Goal: Information Seeking & Learning: Learn about a topic

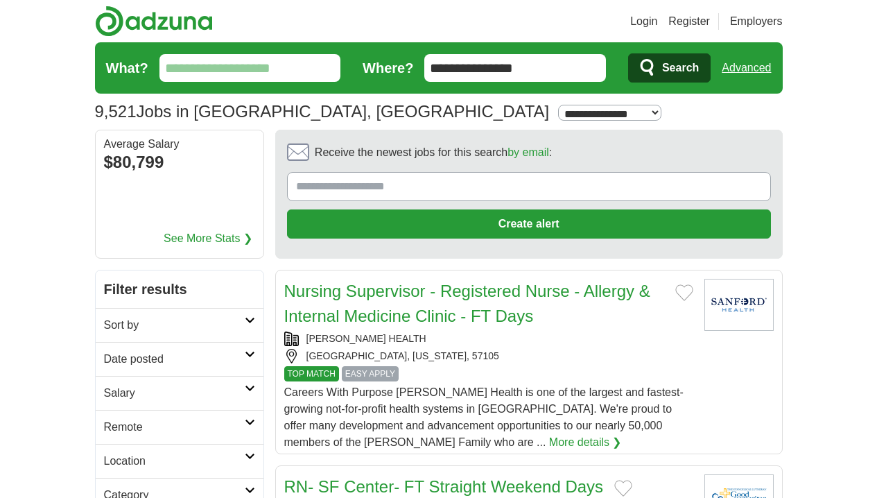
select select "**"
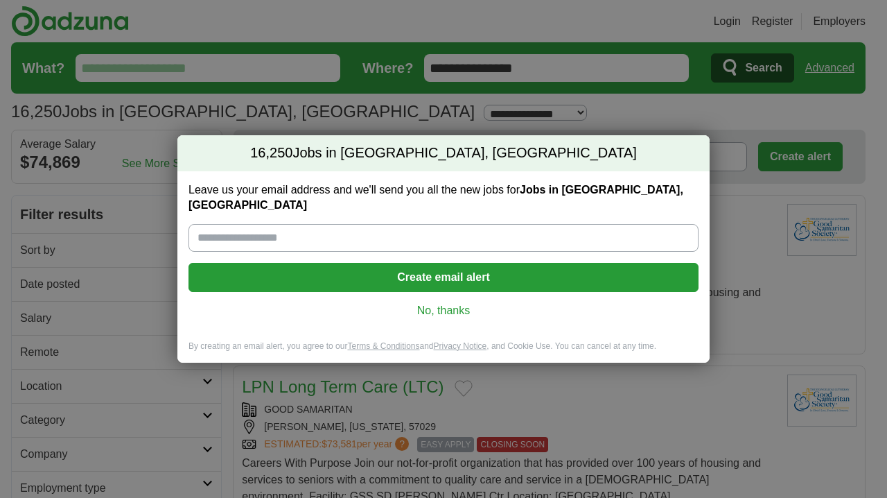
click at [513, 303] on link "No, thanks" at bounding box center [444, 310] width 488 height 15
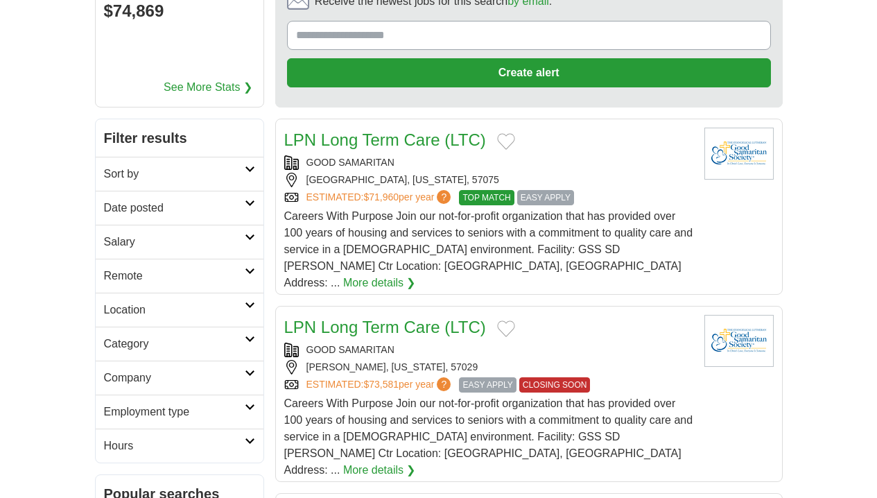
scroll to position [157, 0]
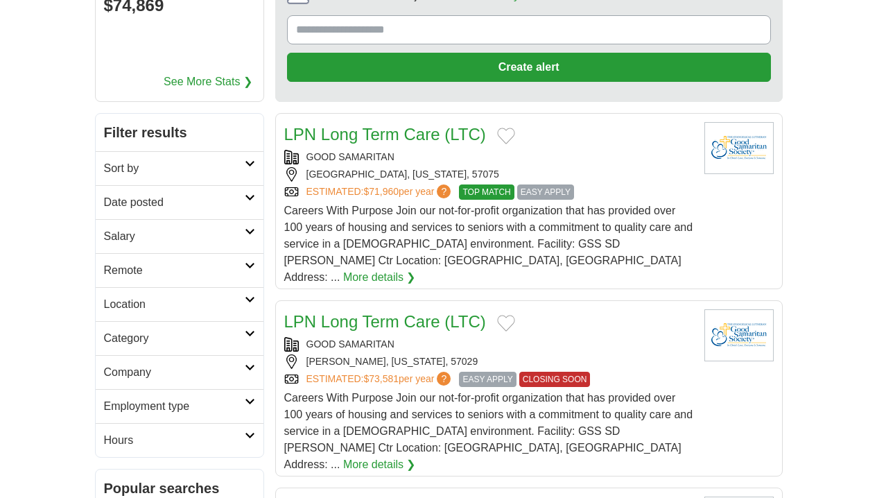
click at [252, 163] on icon at bounding box center [250, 163] width 10 height 7
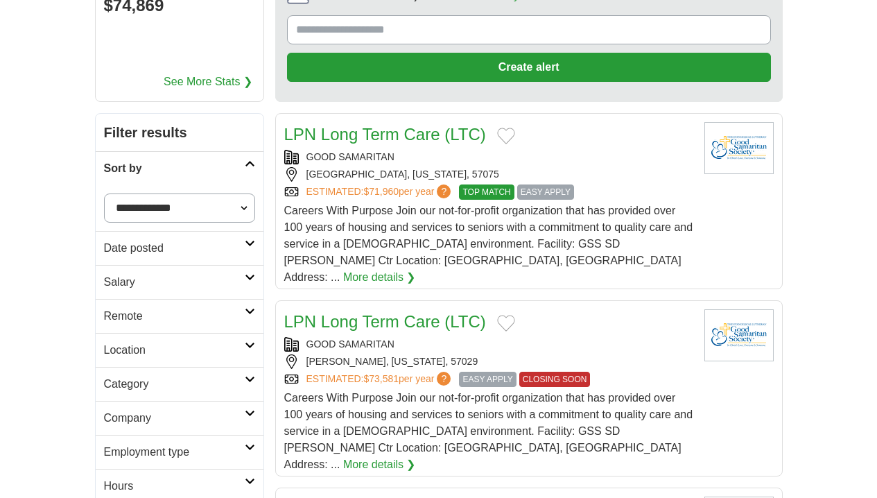
click at [252, 163] on icon at bounding box center [250, 163] width 10 height 7
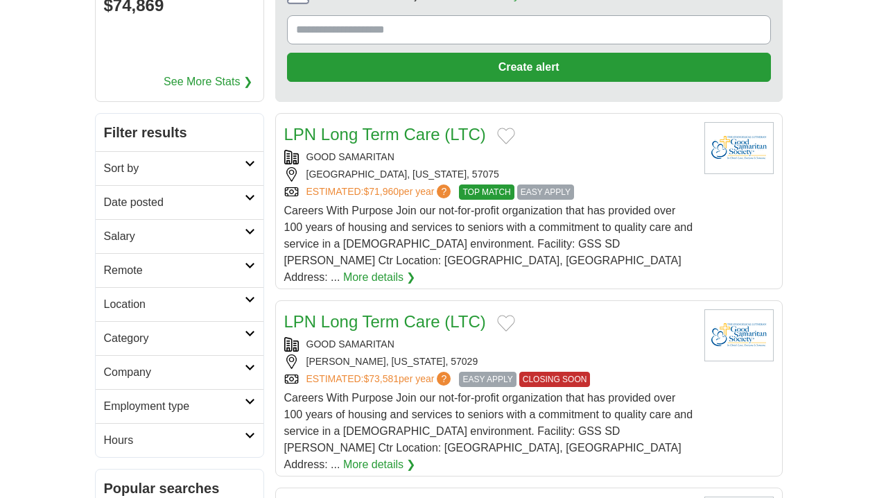
click at [252, 196] on icon at bounding box center [250, 197] width 10 height 7
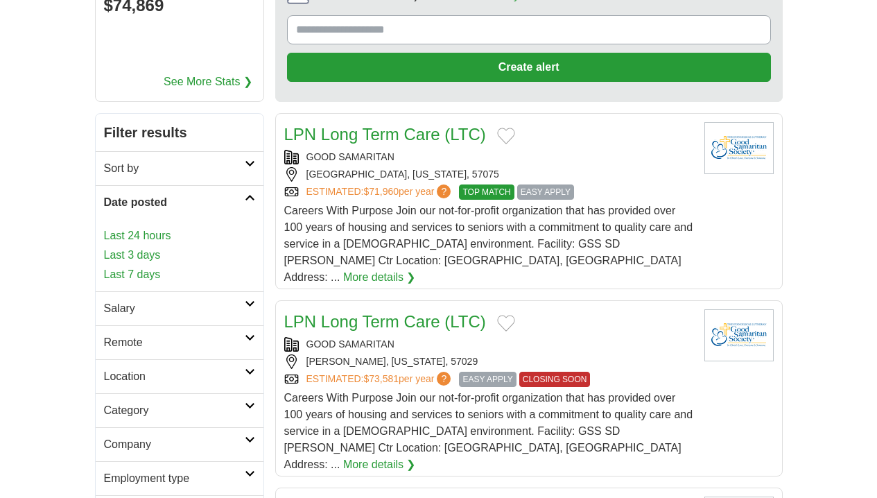
click at [252, 195] on icon at bounding box center [250, 197] width 10 height 7
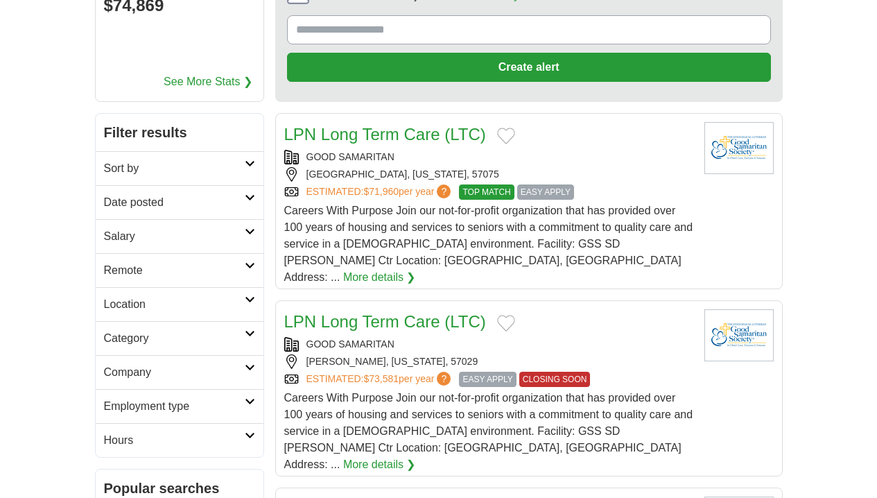
click at [252, 232] on icon at bounding box center [250, 231] width 10 height 7
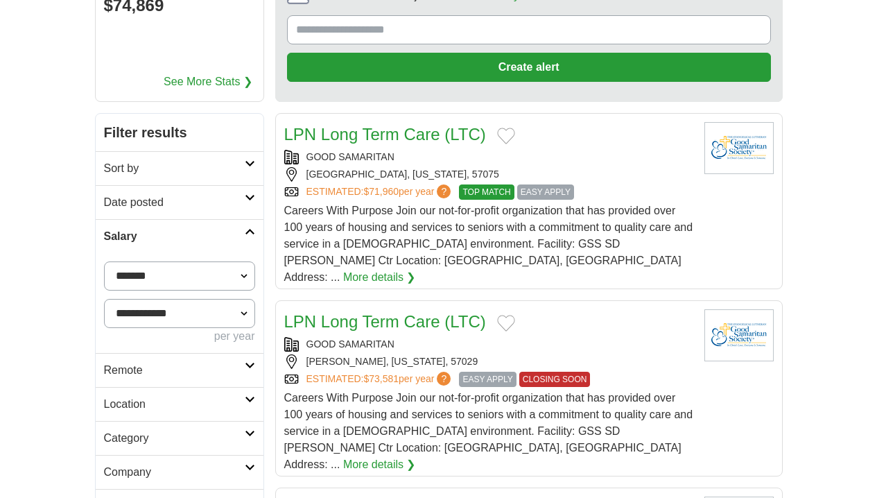
select select "*****"
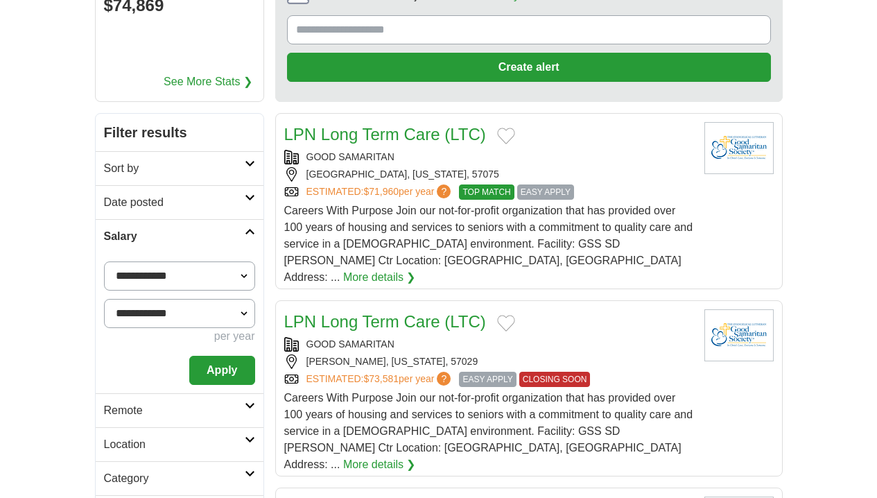
select select "******"
click at [225, 370] on button "Apply" at bounding box center [221, 370] width 65 height 29
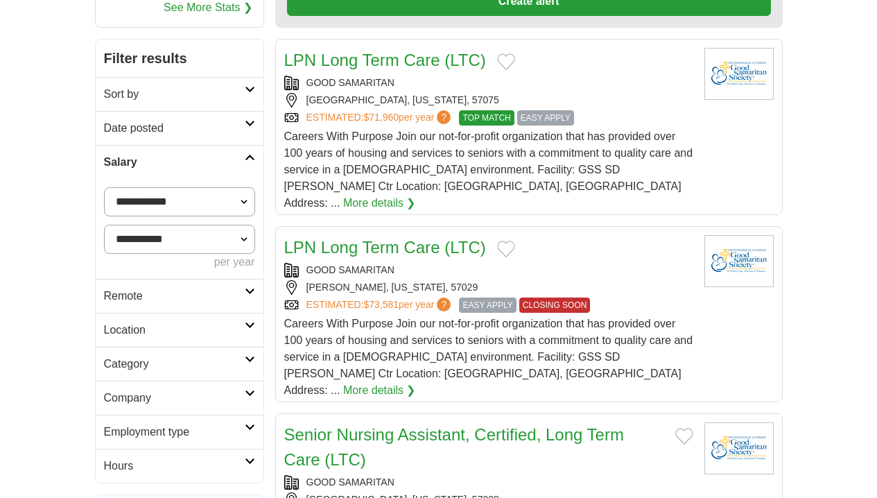
scroll to position [224, 0]
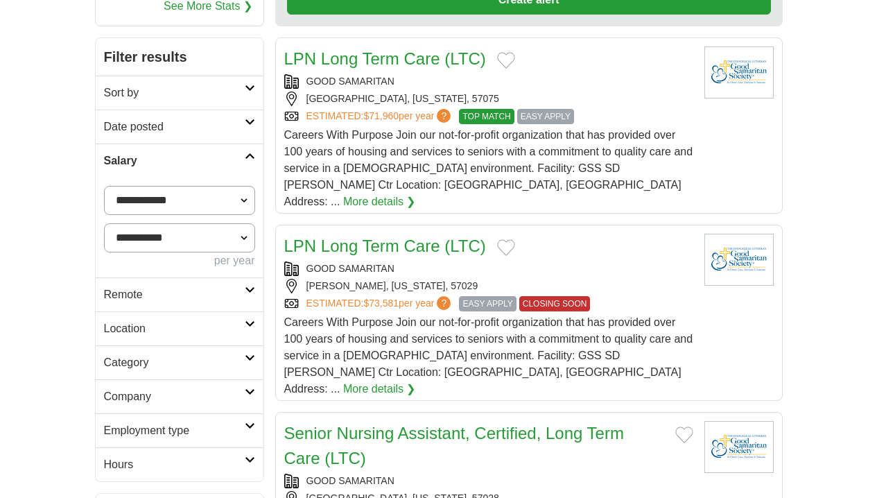
click at [248, 329] on link "Location" at bounding box center [180, 328] width 168 height 34
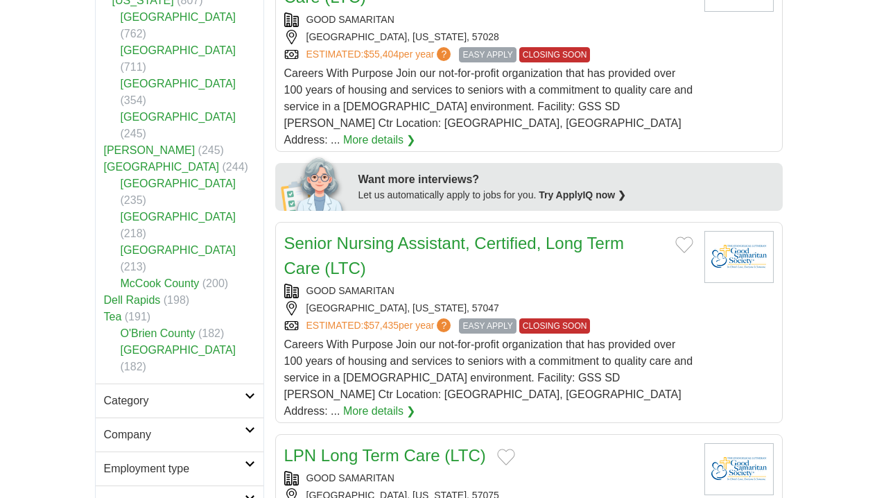
scroll to position [686, 0]
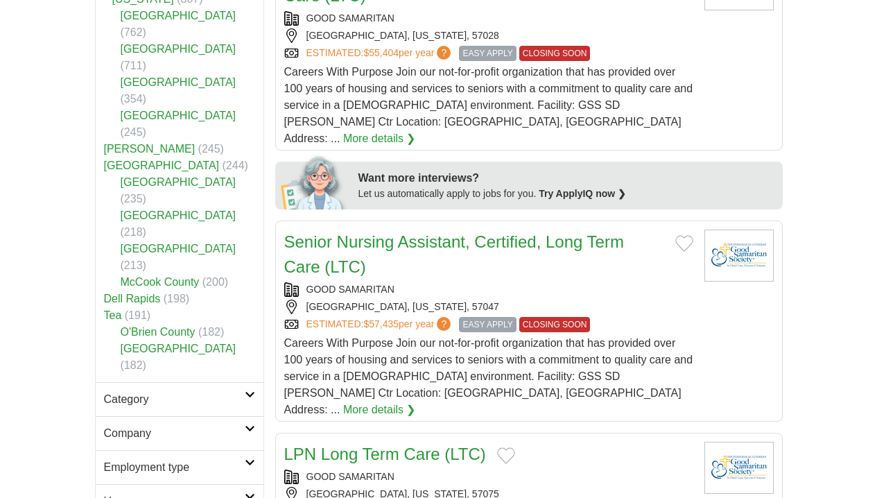
click at [252, 459] on icon at bounding box center [250, 462] width 10 height 7
click at [145, 494] on link "Permanent" at bounding box center [131, 500] width 54 height 12
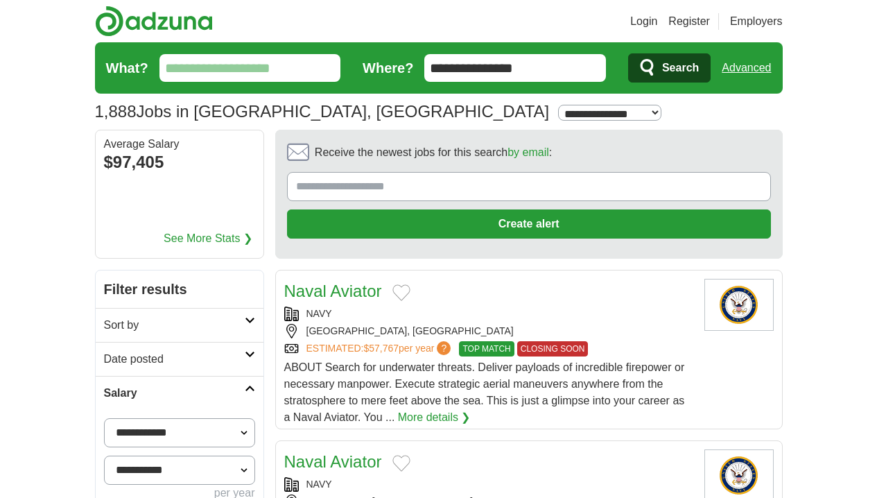
click at [252, 320] on icon at bounding box center [250, 320] width 10 height 7
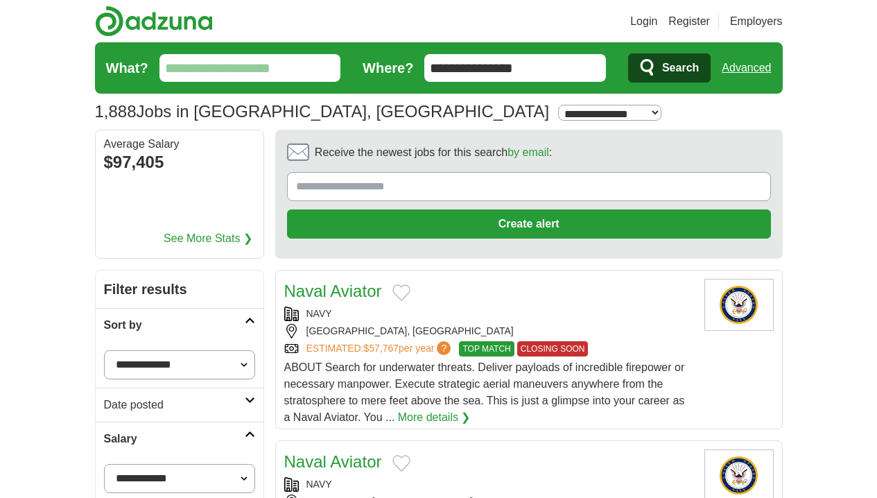
select select "**********"
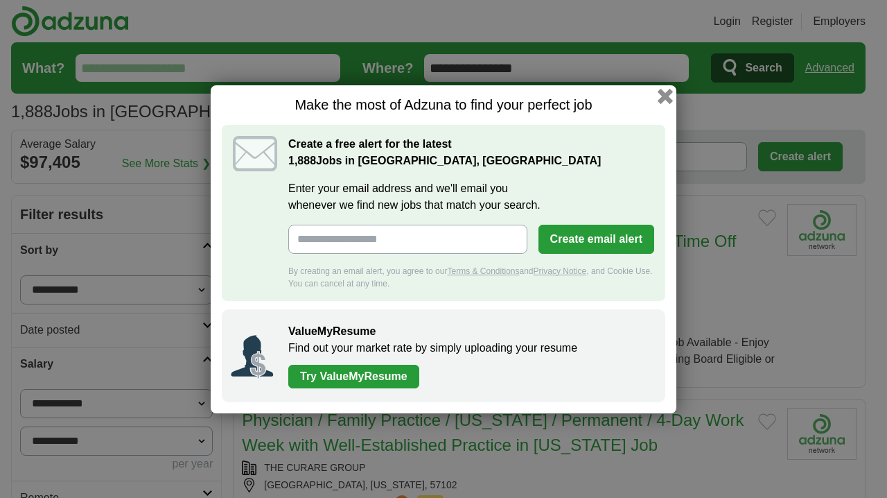
click at [666, 95] on button "button" at bounding box center [665, 95] width 15 height 15
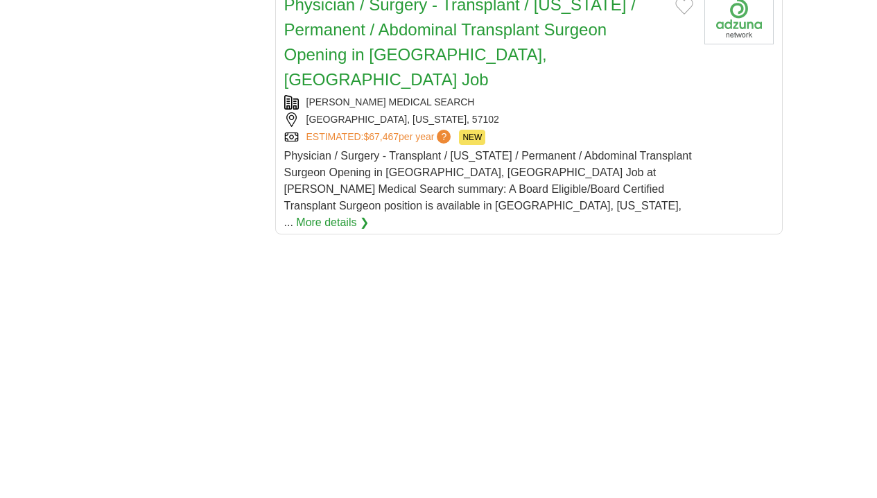
scroll to position [2448, 0]
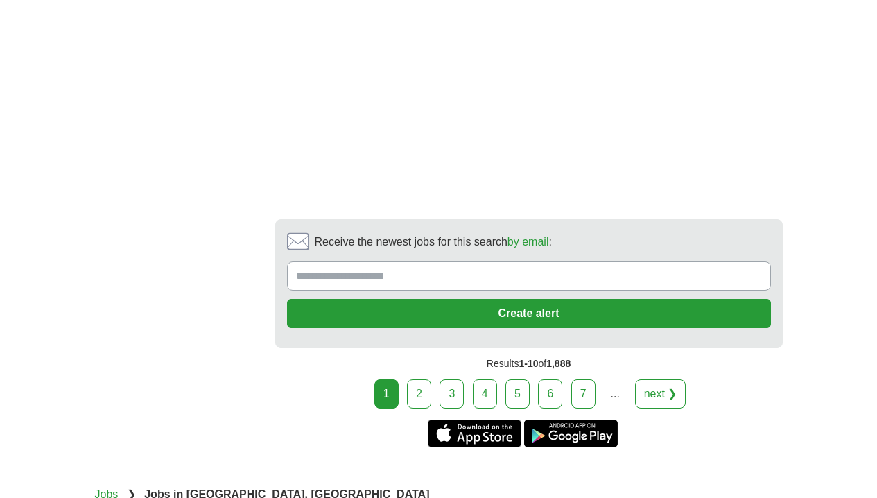
scroll to position [3487, 0]
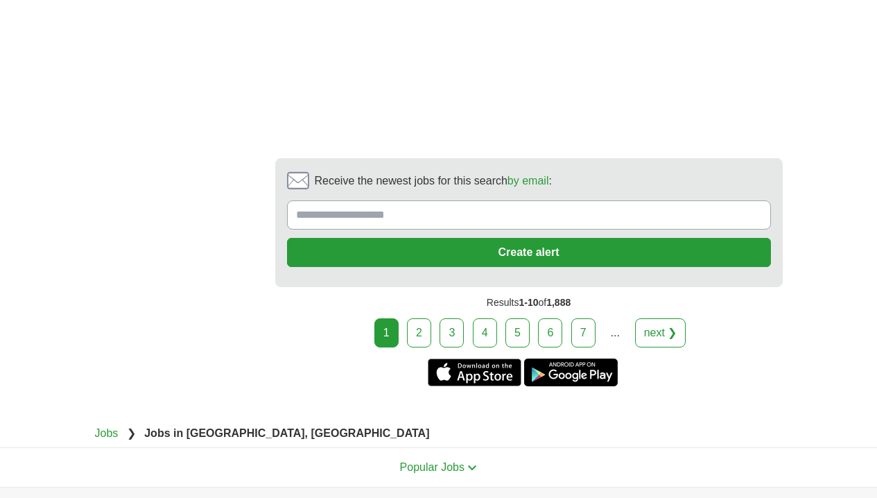
click at [672, 318] on link "next ❯" at bounding box center [660, 332] width 51 height 29
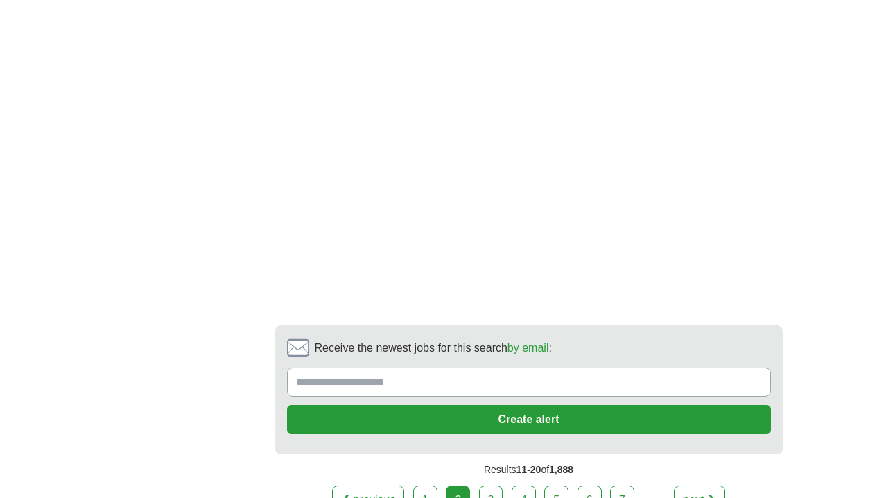
scroll to position [3059, 0]
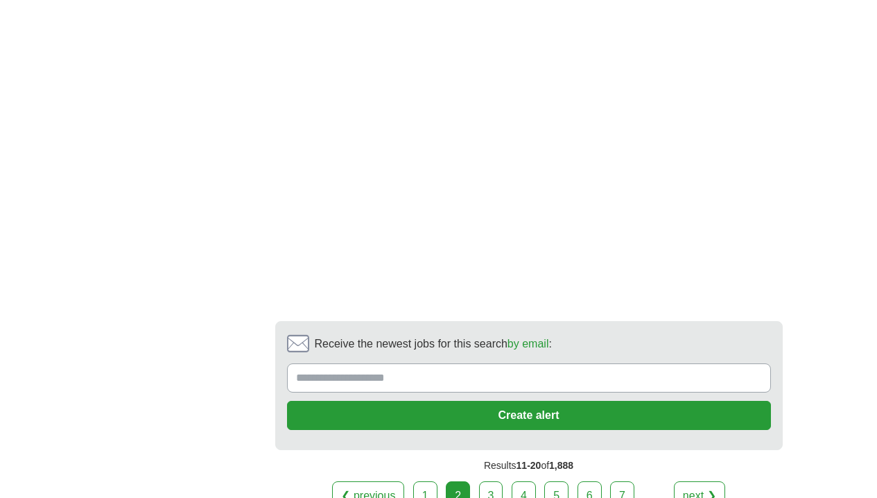
click at [711, 481] on link "next ❯" at bounding box center [699, 495] width 51 height 29
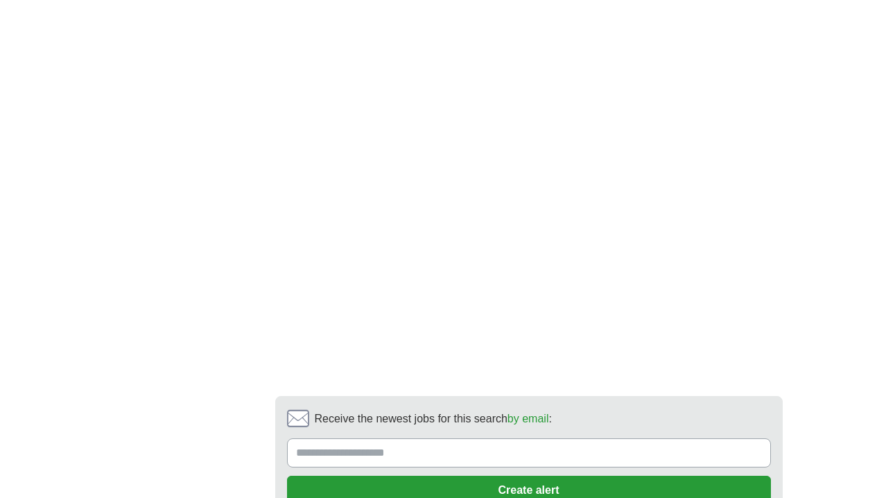
scroll to position [3016, 0]
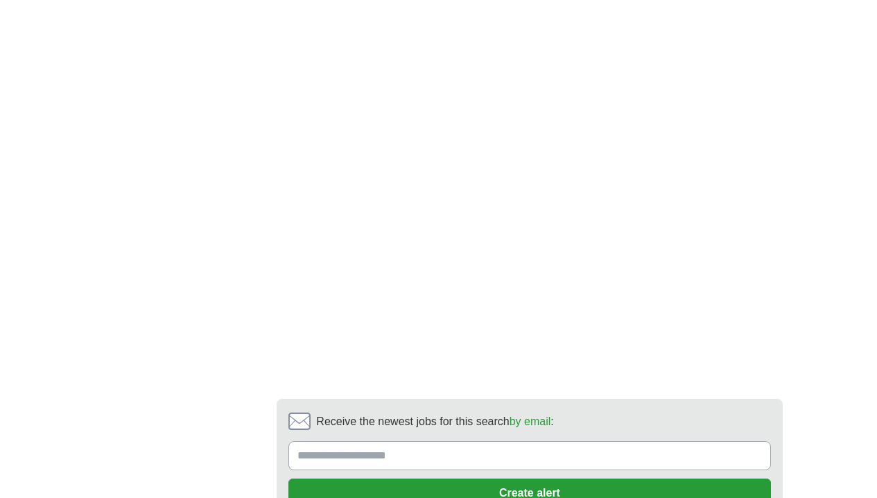
scroll to position [2955, 0]
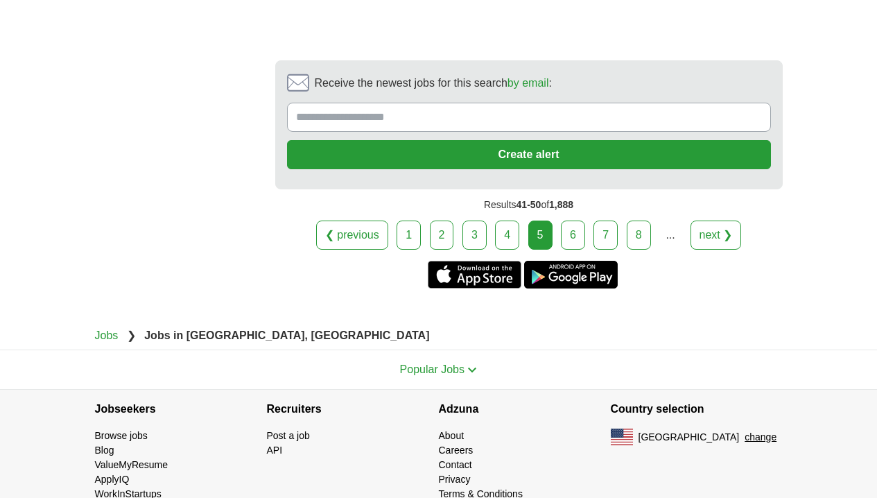
scroll to position [3166, 0]
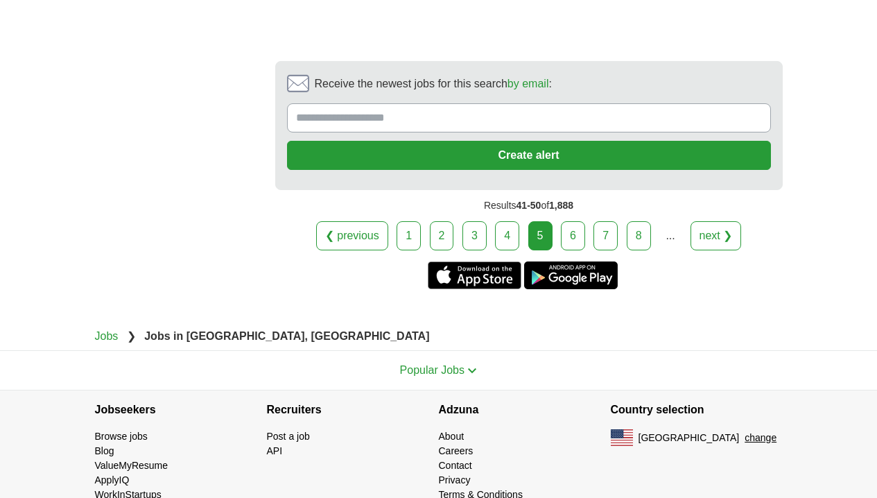
click at [724, 221] on link "next ❯" at bounding box center [716, 235] width 51 height 29
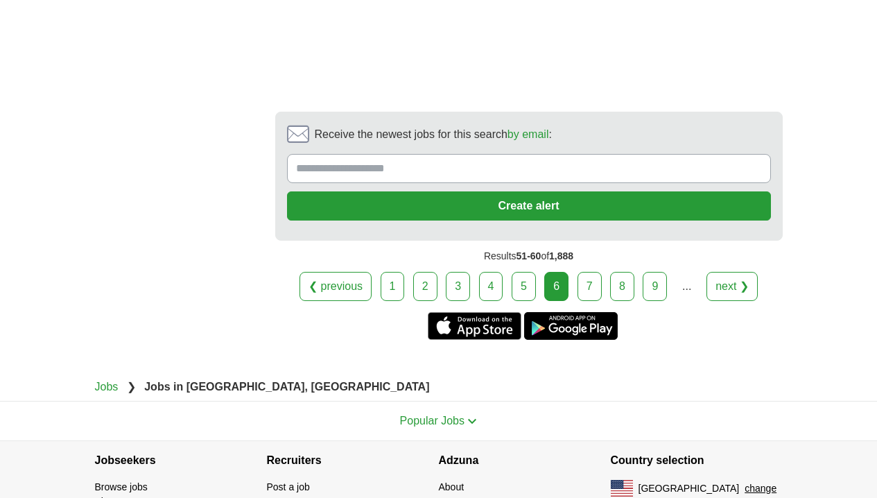
scroll to position [3129, 0]
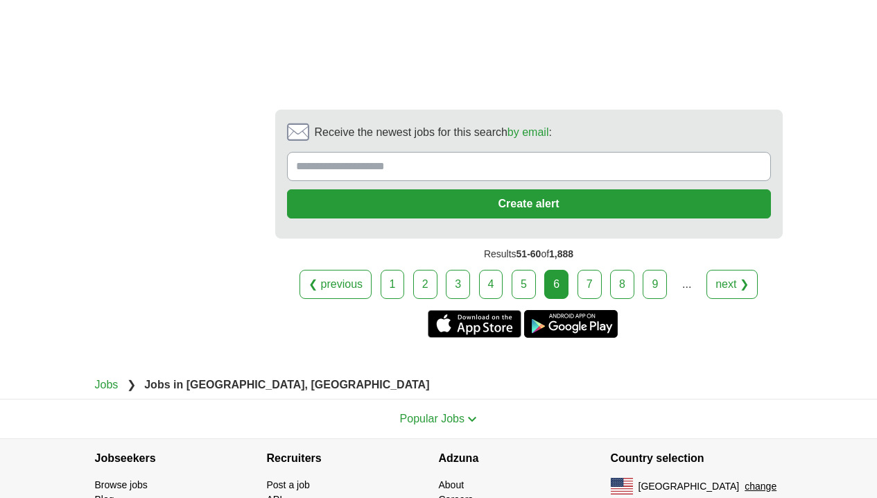
click at [742, 287] on link "next ❯" at bounding box center [731, 284] width 51 height 29
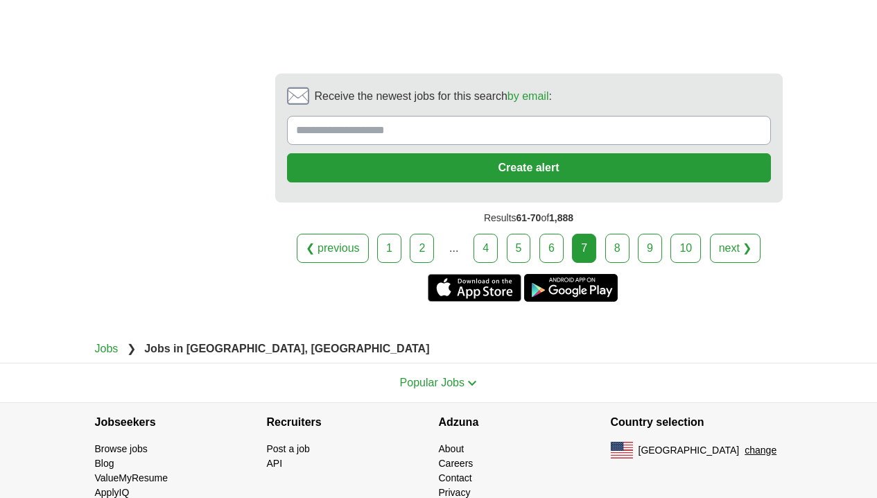
scroll to position [3203, 0]
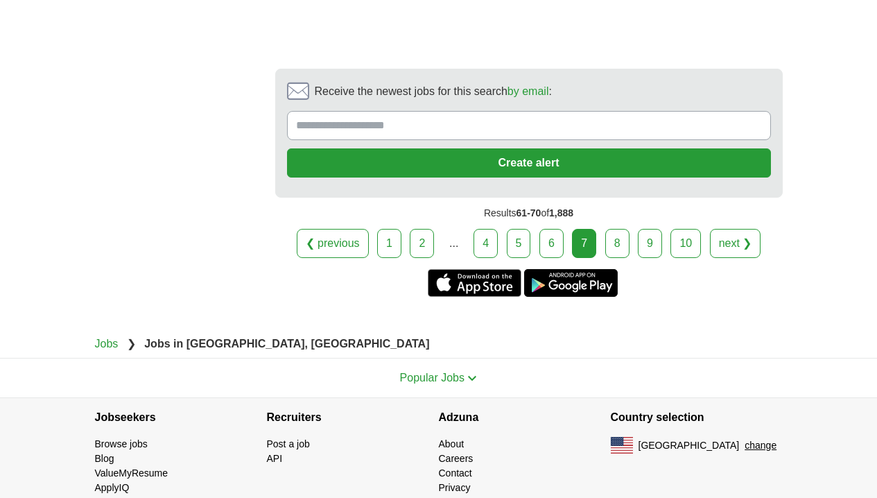
click at [741, 248] on link "next ❯" at bounding box center [735, 243] width 51 height 29
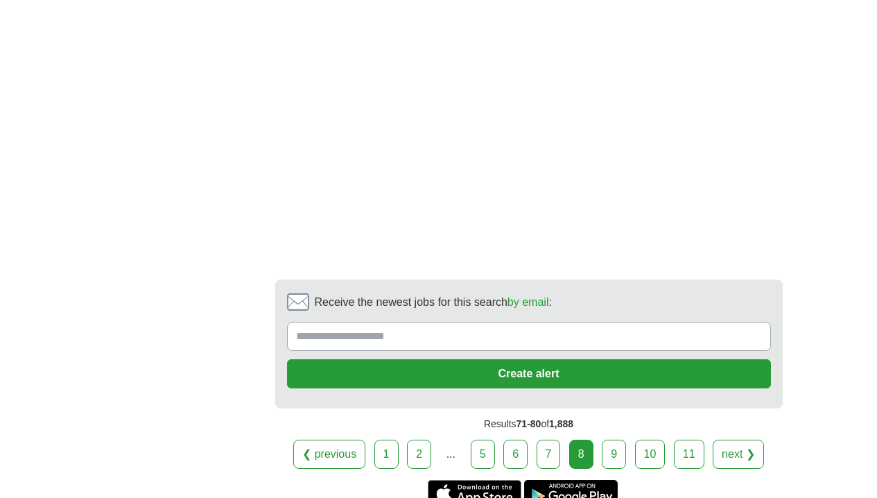
scroll to position [2838, 0]
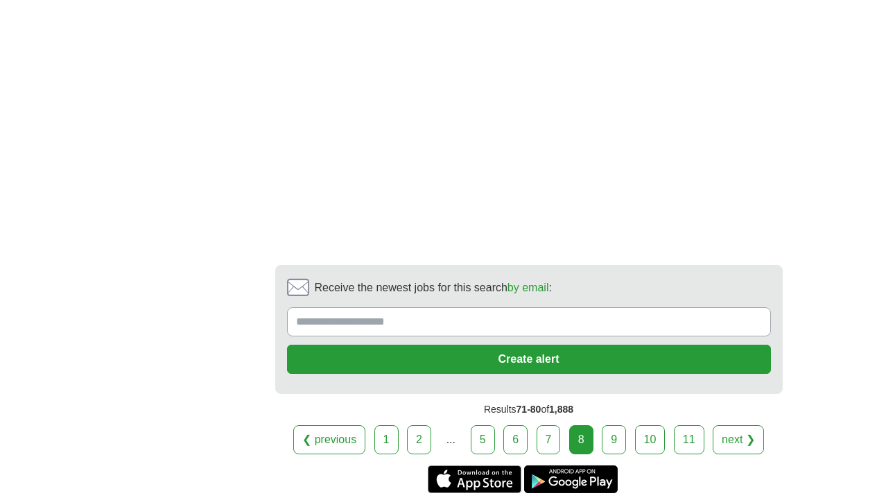
click at [745, 425] on link "next ❯" at bounding box center [738, 439] width 51 height 29
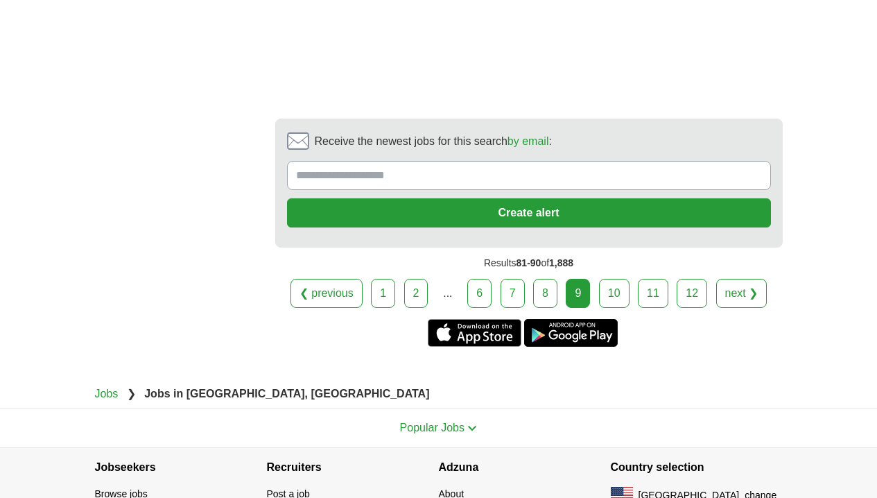
scroll to position [3023, 0]
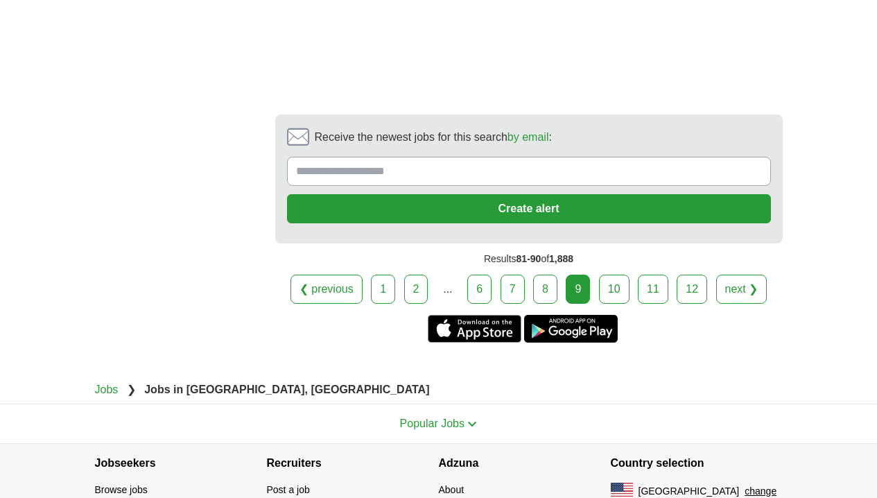
click at [749, 279] on link "next ❯" at bounding box center [741, 289] width 51 height 29
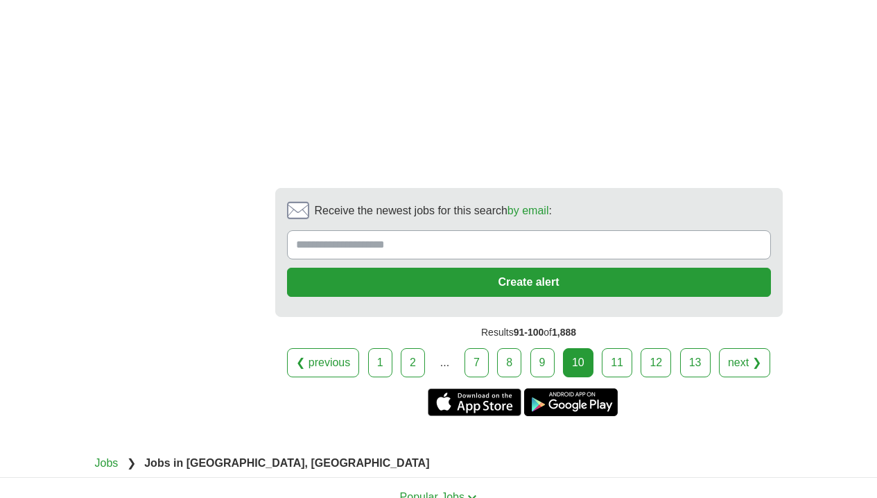
scroll to position [2728, 0]
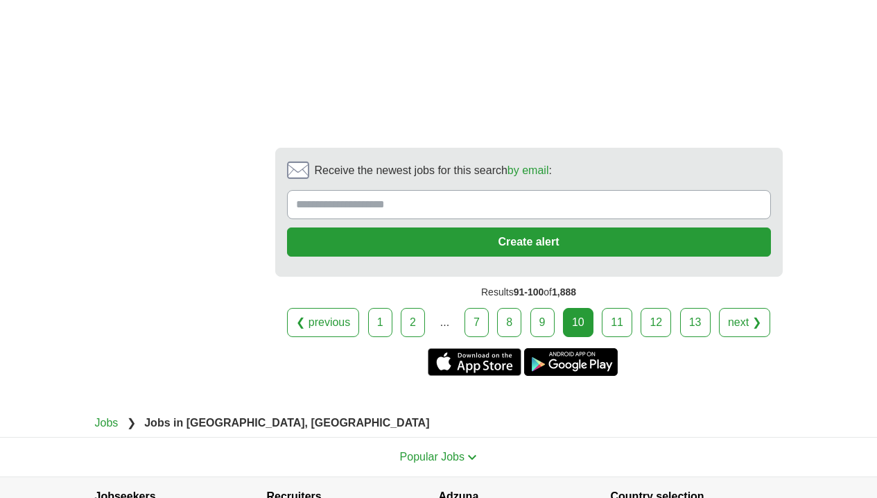
click at [746, 308] on link "next ❯" at bounding box center [744, 322] width 51 height 29
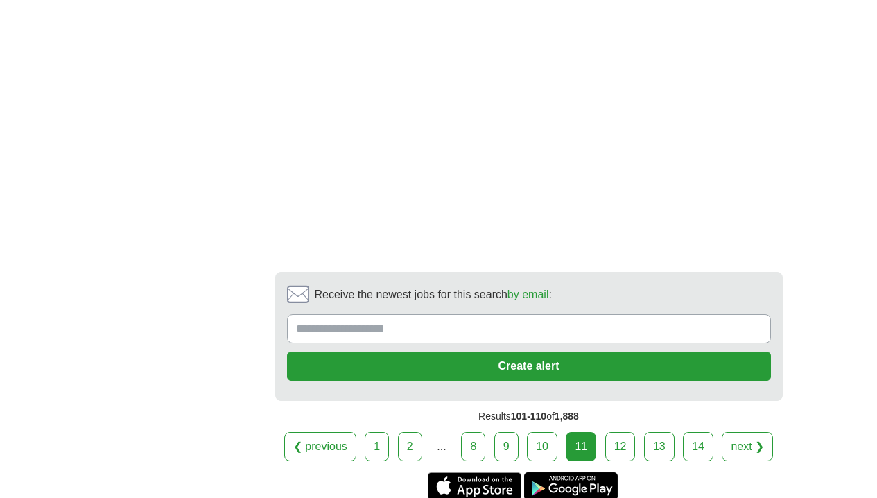
scroll to position [2860, 0]
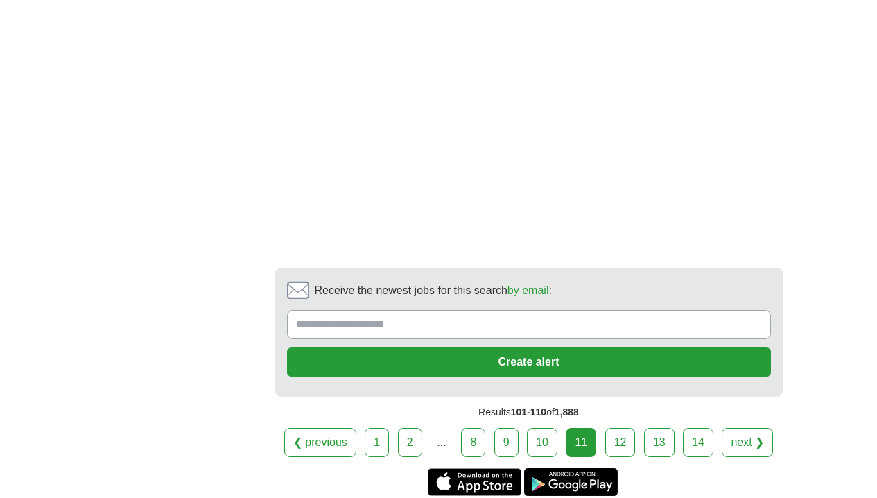
click at [749, 444] on link "next ❯" at bounding box center [747, 442] width 51 height 29
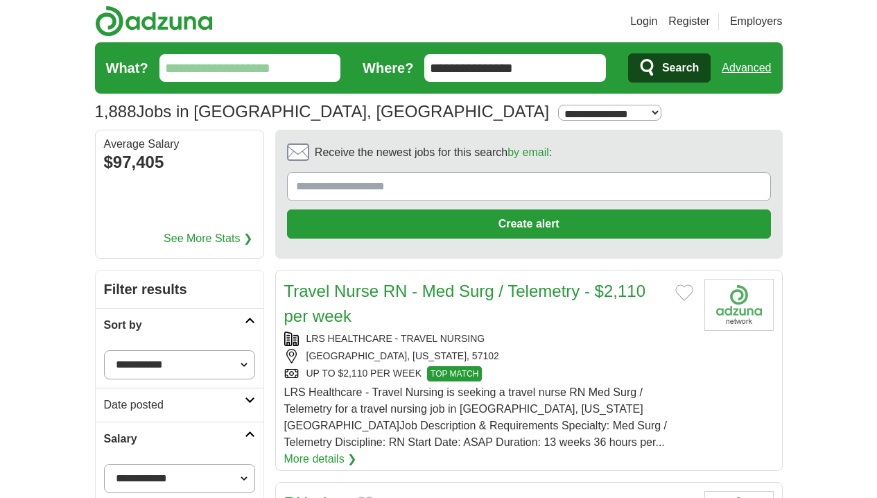
click at [505, 64] on input "**********" at bounding box center [515, 68] width 182 height 28
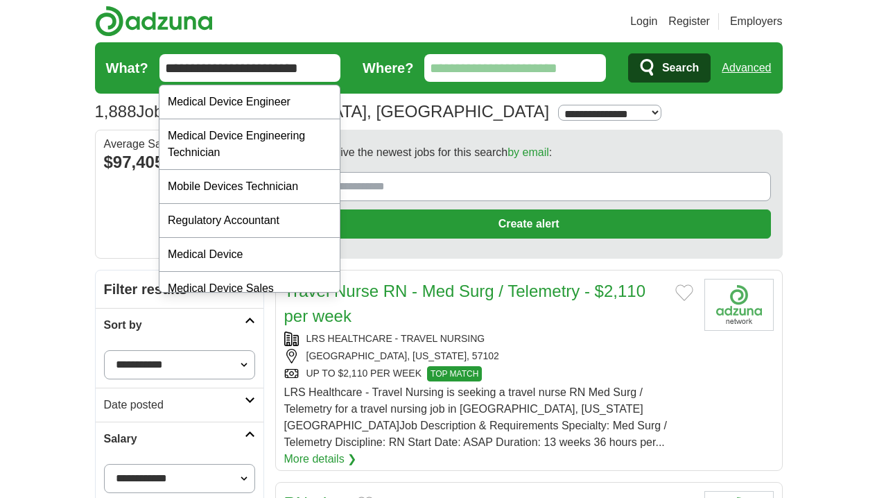
type input "**********"
click at [668, 68] on button "Search" at bounding box center [669, 67] width 83 height 29
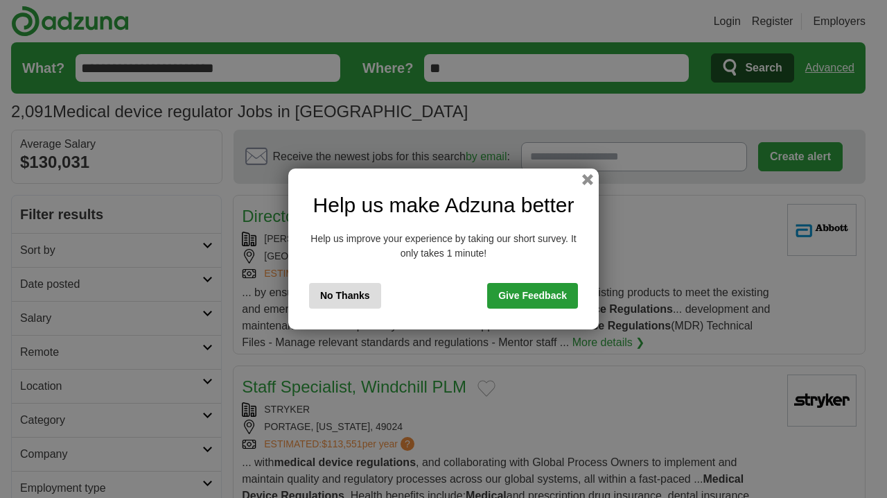
click at [324, 296] on button "No Thanks" at bounding box center [345, 296] width 72 height 26
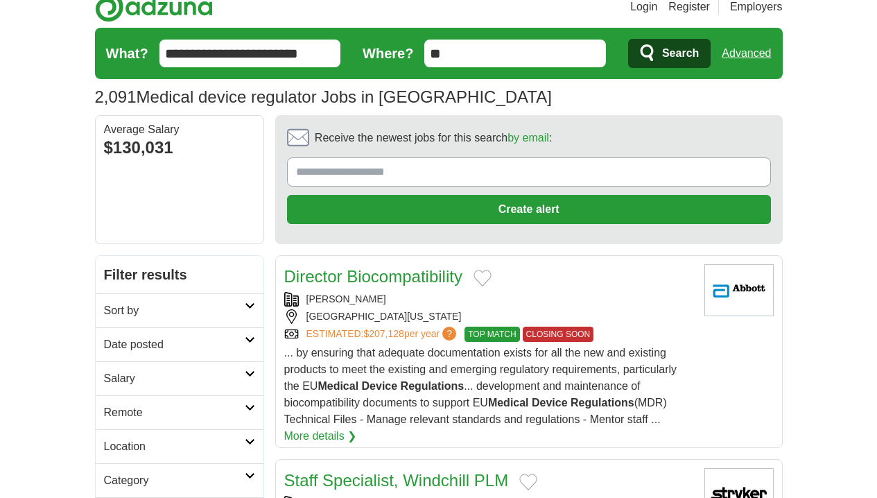
scroll to position [17, 0]
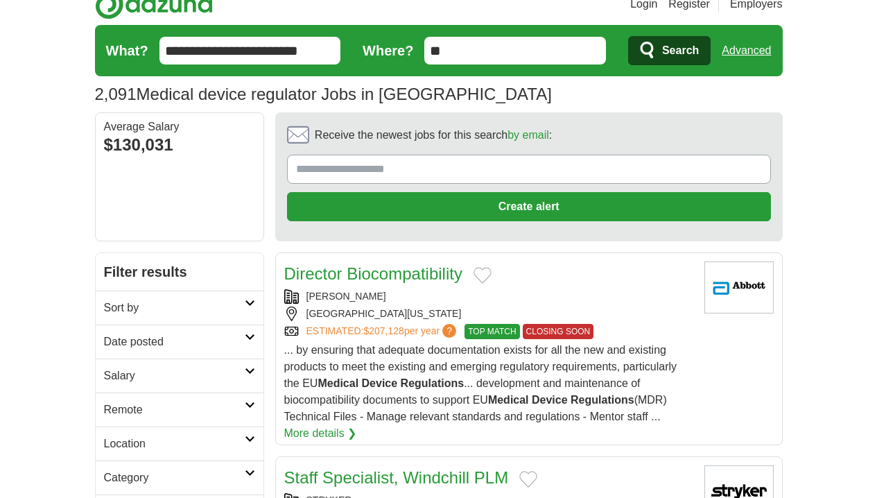
click at [253, 405] on icon at bounding box center [250, 404] width 10 height 7
click at [162, 440] on link "Remote jobs" at bounding box center [135, 443] width 62 height 12
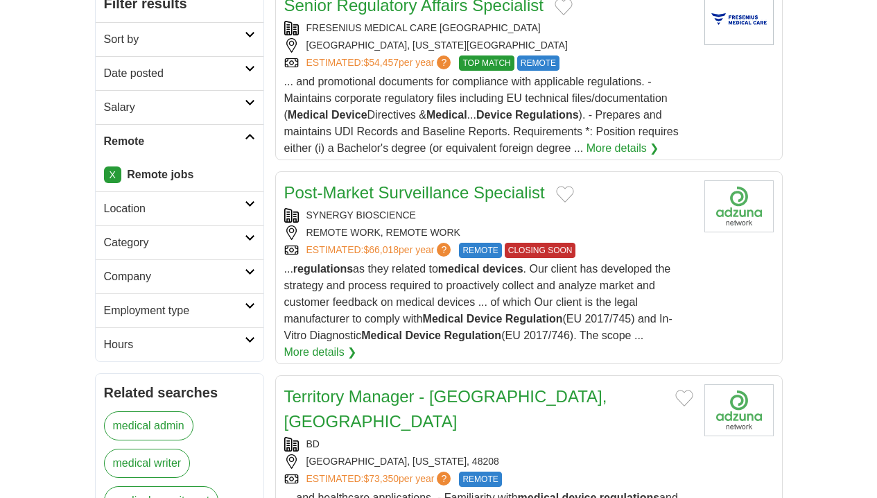
scroll to position [278, 0]
click at [729, 278] on article "Post-Market Surveillance Specialist SYNERGY BIOSCIENCE REMOTE WORK, REMOTE WORK…" at bounding box center [528, 267] width 507 height 193
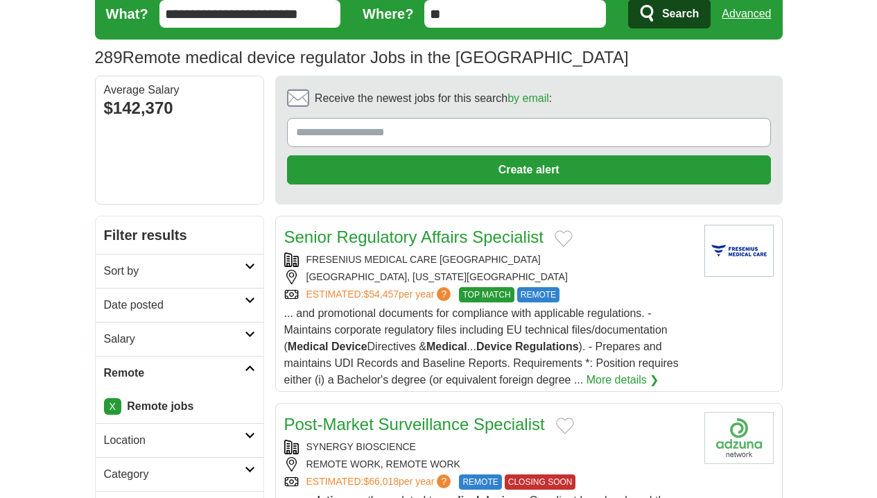
scroll to position [60, 0]
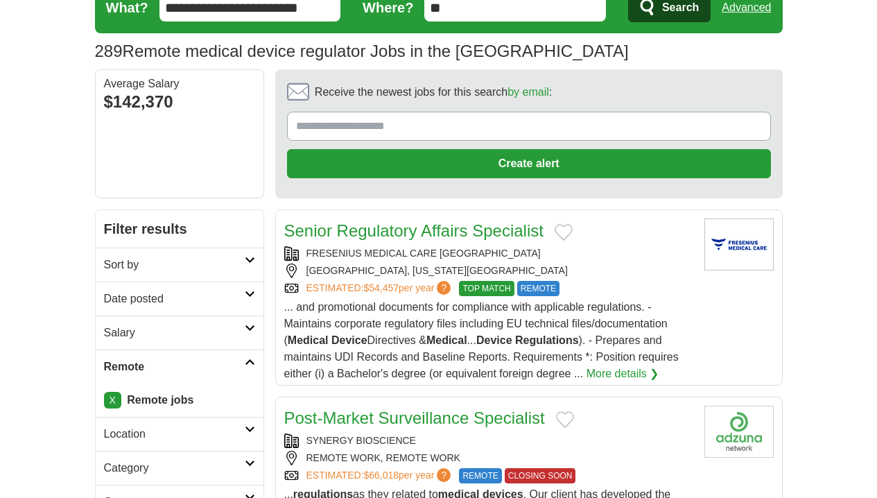
click at [706, 285] on article "Senior Regulatory Affairs Specialist FRESENIUS MEDICAL CARE [GEOGRAPHIC_DATA] […" at bounding box center [528, 297] width 507 height 176
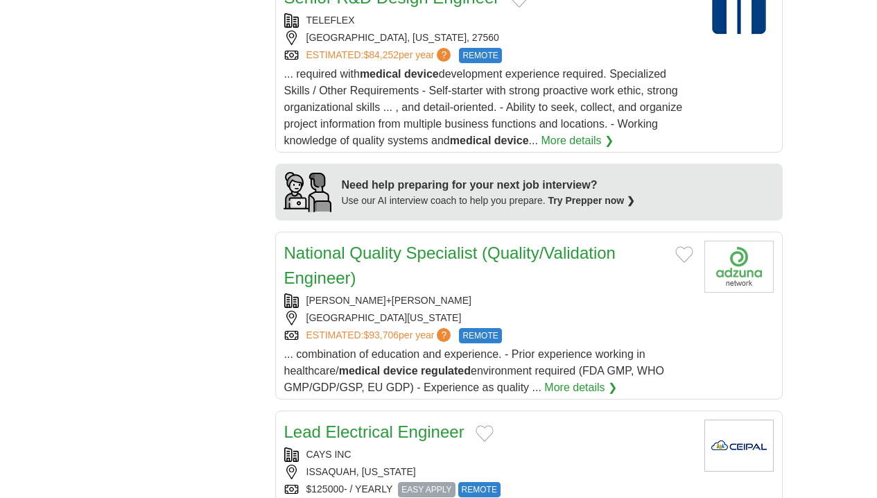
scroll to position [1312, 0]
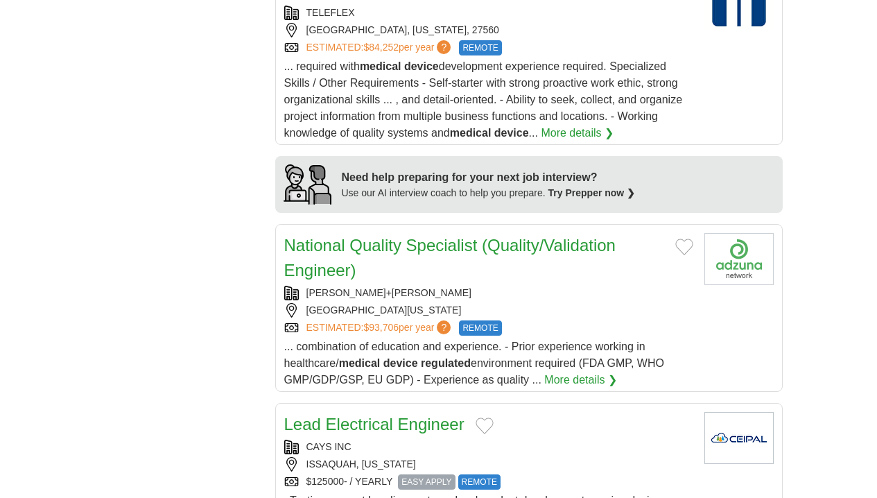
click at [736, 304] on article "National Quality Specialist (Quality/Validation Engineer) [PERSON_NAME]+[PERSON…" at bounding box center [528, 308] width 507 height 168
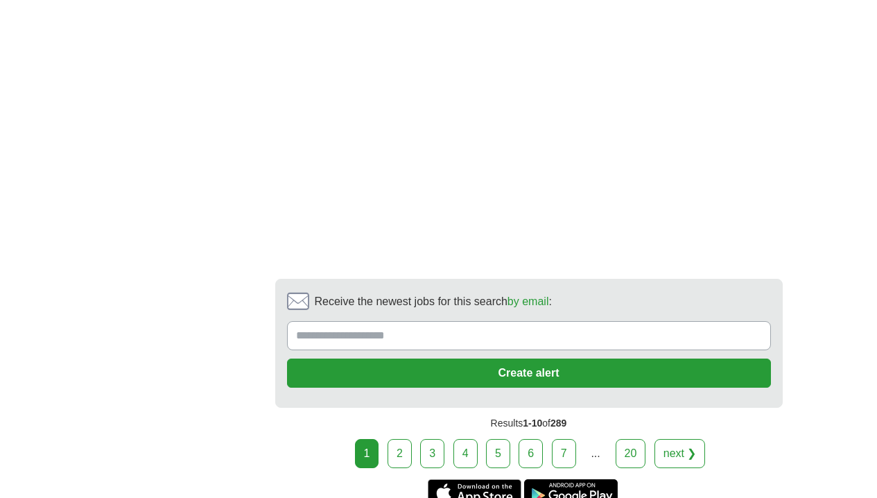
scroll to position [2779, 0]
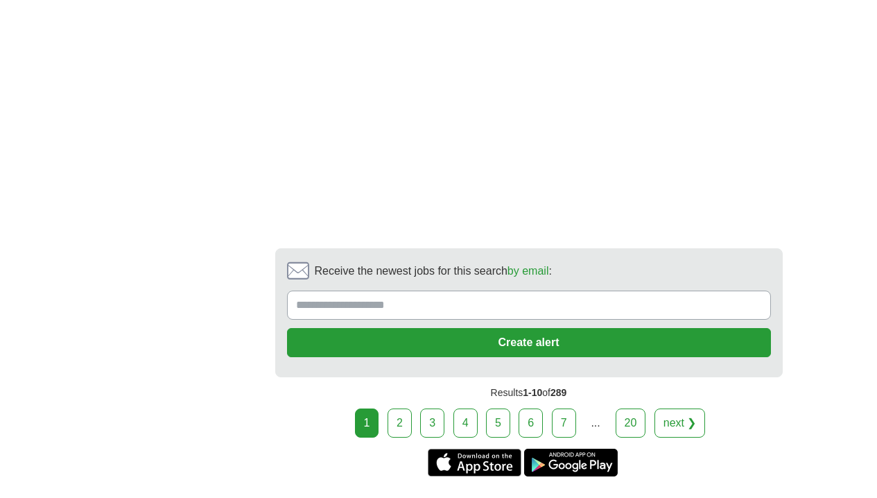
click at [685, 408] on link "next ❯" at bounding box center [679, 422] width 51 height 29
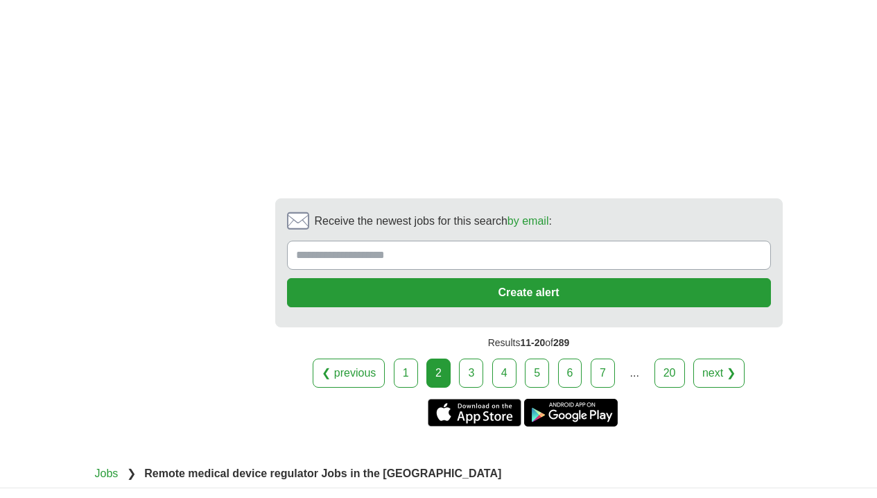
scroll to position [2769, 0]
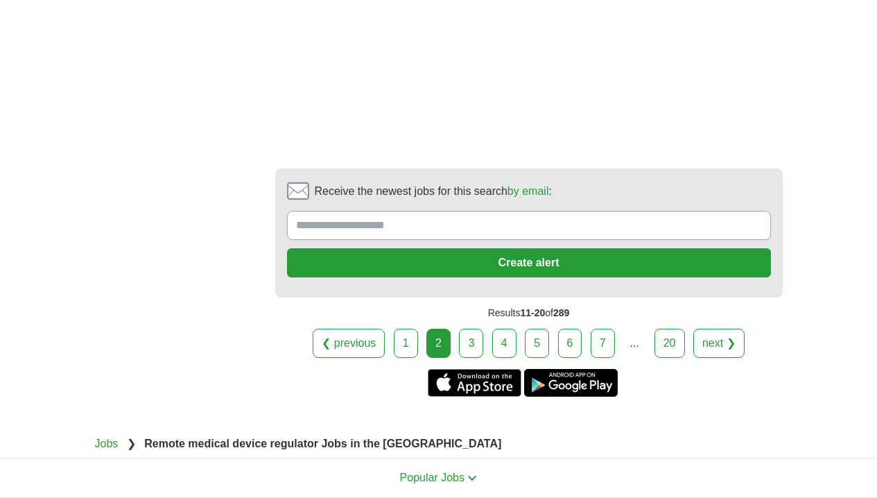
click at [718, 329] on link "next ❯" at bounding box center [718, 343] width 51 height 29
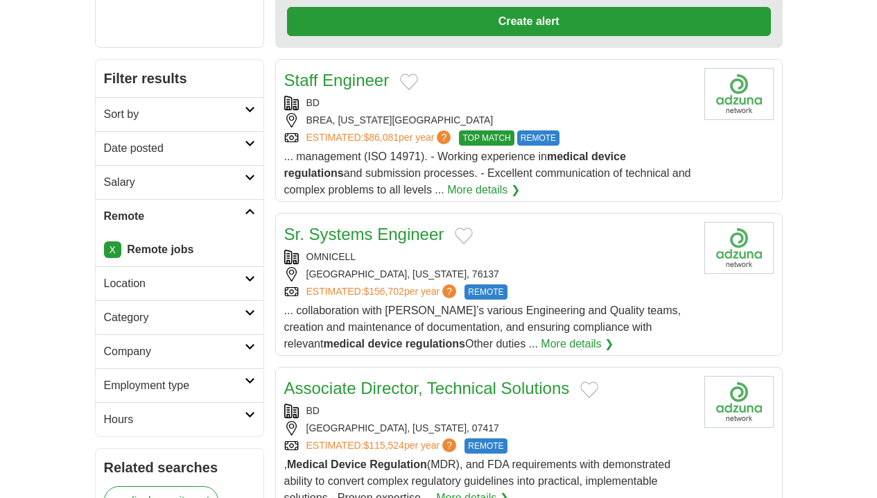
scroll to position [204, 0]
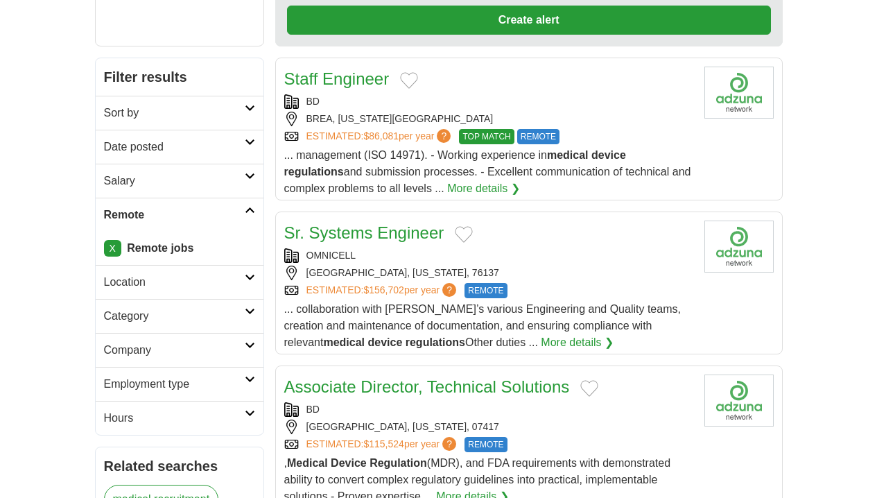
click at [252, 376] on icon at bounding box center [250, 379] width 10 height 7
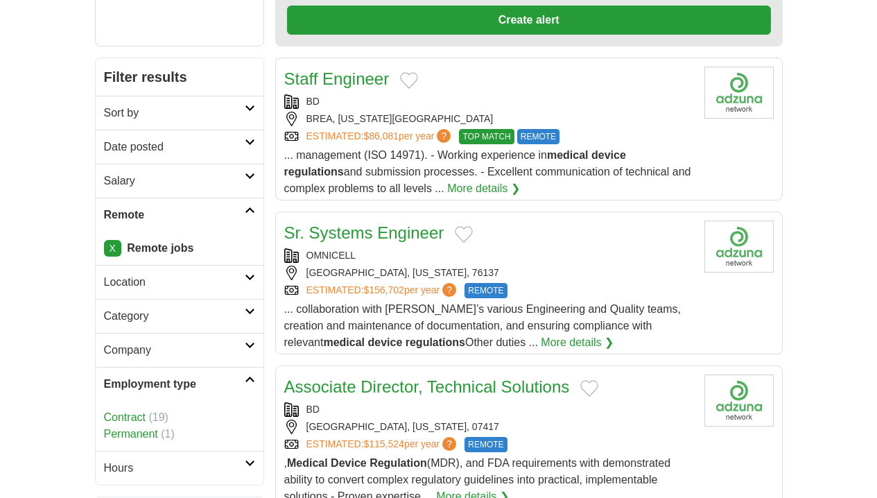
click at [130, 433] on link "Permanent" at bounding box center [131, 434] width 54 height 12
